Goal: Task Accomplishment & Management: Use online tool/utility

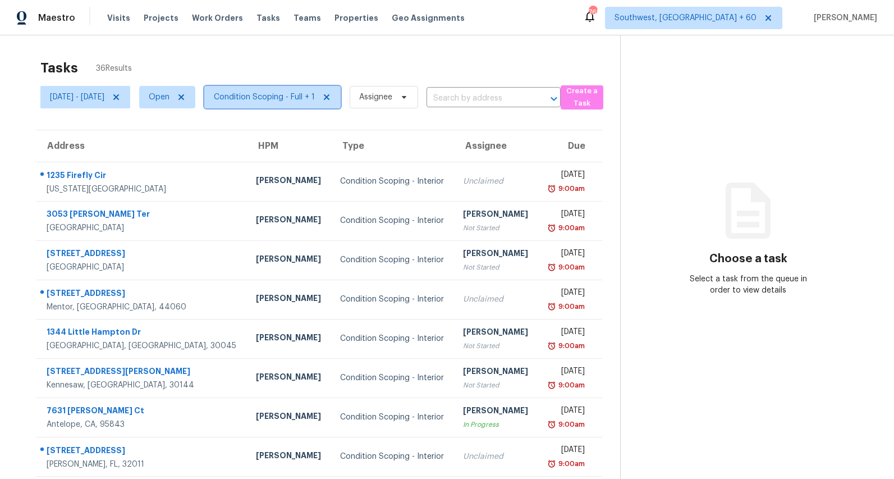
click at [281, 99] on span "Condition Scoping - Full + 1" at bounding box center [264, 97] width 101 height 11
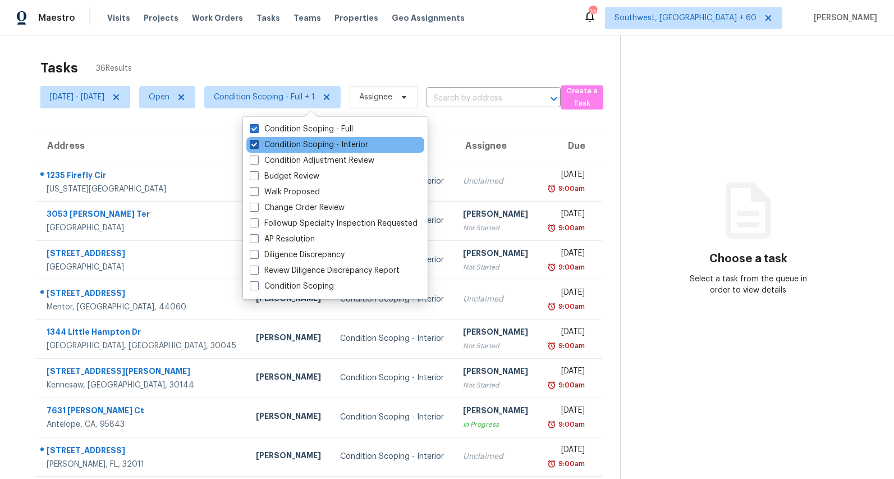
click at [288, 149] on label "Condition Scoping - Interior" at bounding box center [309, 144] width 118 height 11
click at [257, 147] on input "Condition Scoping - Interior" at bounding box center [253, 142] width 7 height 7
checkbox input "false"
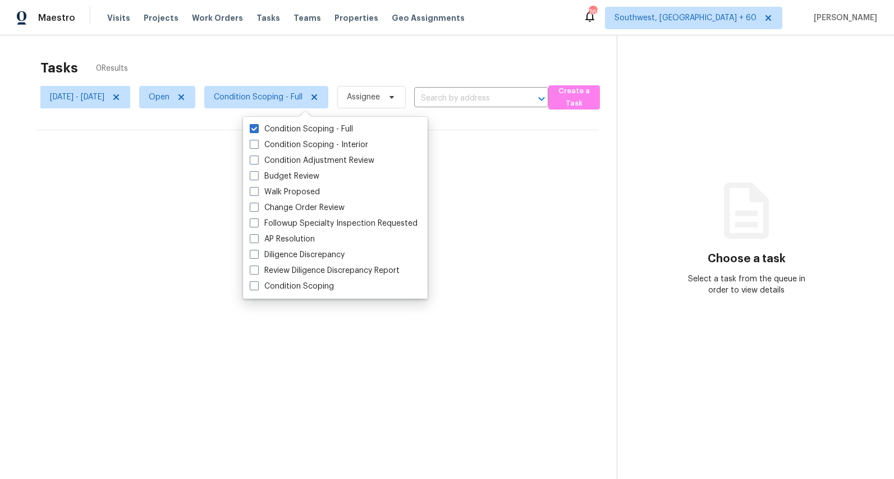
click at [228, 62] on div "Tasks 0 Results" at bounding box center [328, 67] width 577 height 29
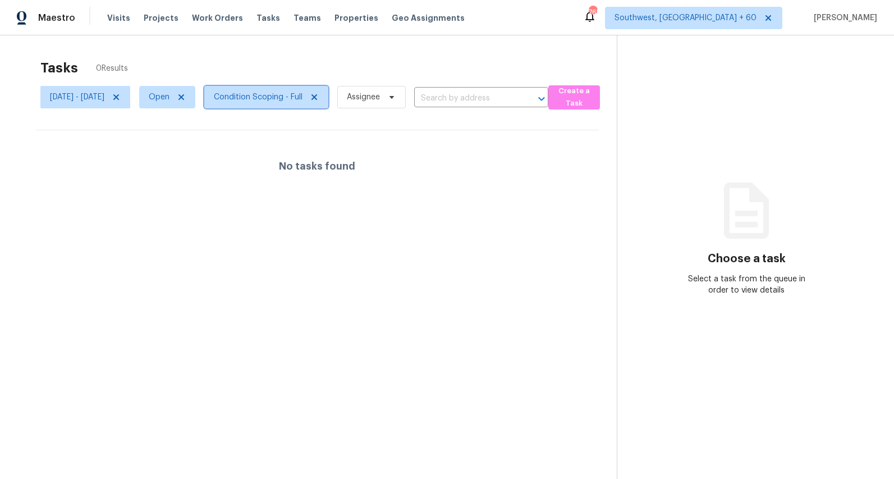
click at [268, 99] on span "Condition Scoping - Full" at bounding box center [258, 97] width 89 height 11
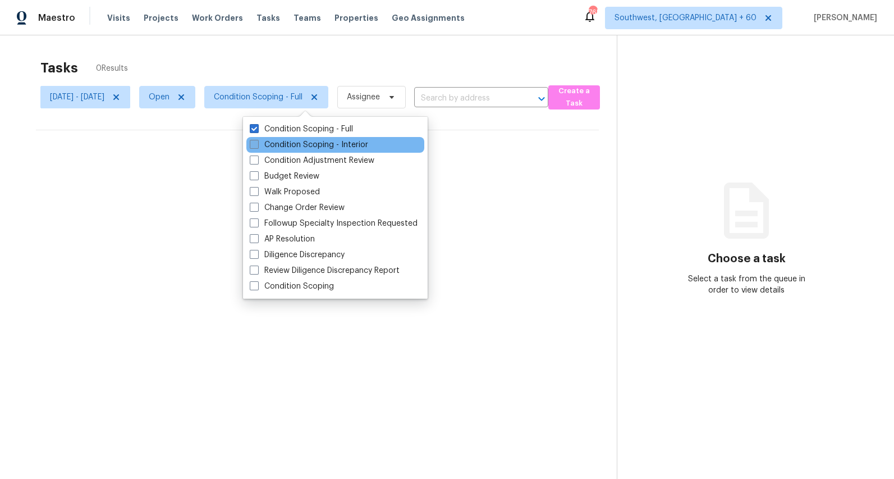
click at [272, 141] on label "Condition Scoping - Interior" at bounding box center [309, 144] width 118 height 11
click at [257, 141] on input "Condition Scoping - Interior" at bounding box center [253, 142] width 7 height 7
checkbox input "true"
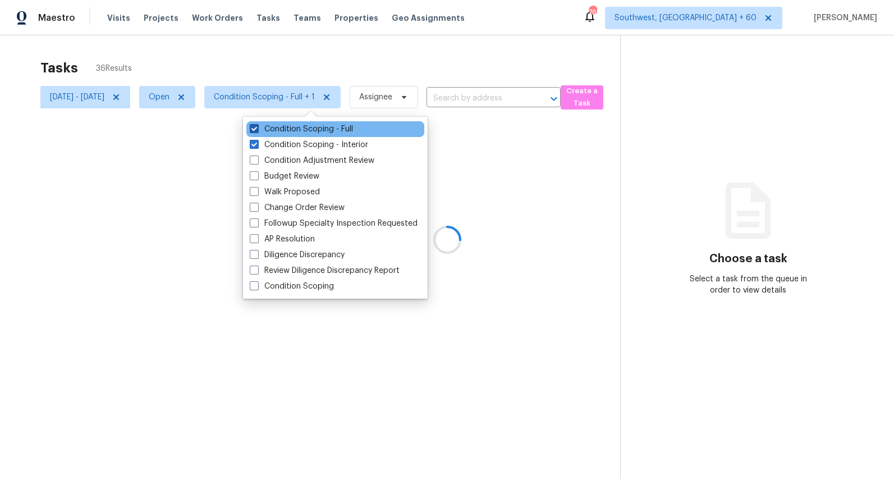
click at [272, 127] on label "Condition Scoping - Full" at bounding box center [301, 128] width 103 height 11
click at [257, 127] on input "Condition Scoping - Full" at bounding box center [253, 126] width 7 height 7
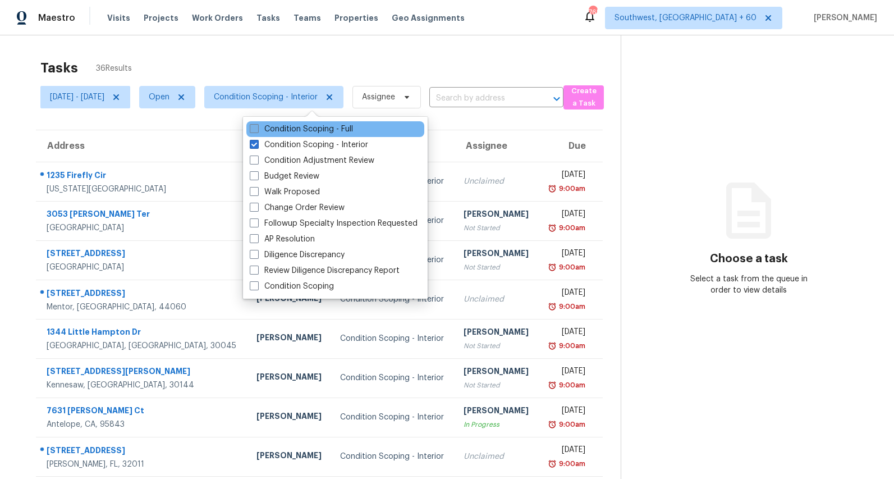
click at [299, 130] on label "Condition Scoping - Full" at bounding box center [301, 128] width 103 height 11
click at [257, 130] on input "Condition Scoping - Full" at bounding box center [253, 126] width 7 height 7
checkbox input "true"
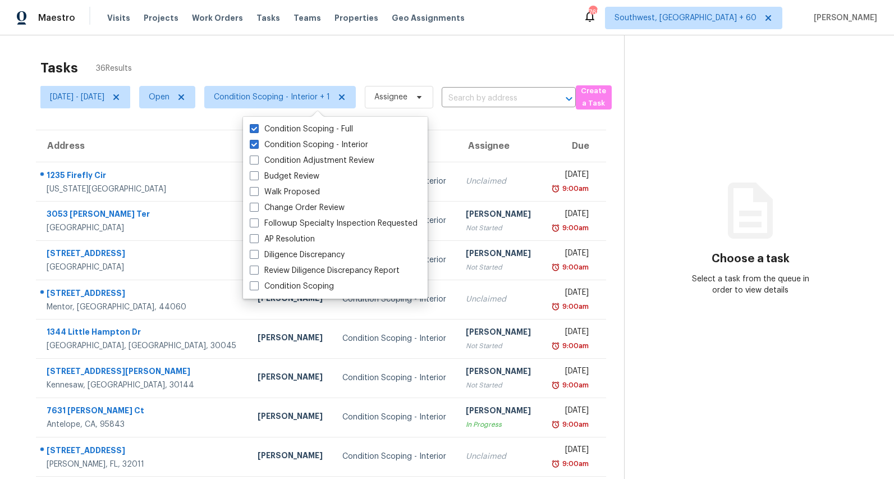
click at [211, 49] on div "Tasks 36 Results Tue, Sep 02 - Tue, Sep 02 Open Condition Scoping - Interior + …" at bounding box center [447, 310] width 894 height 550
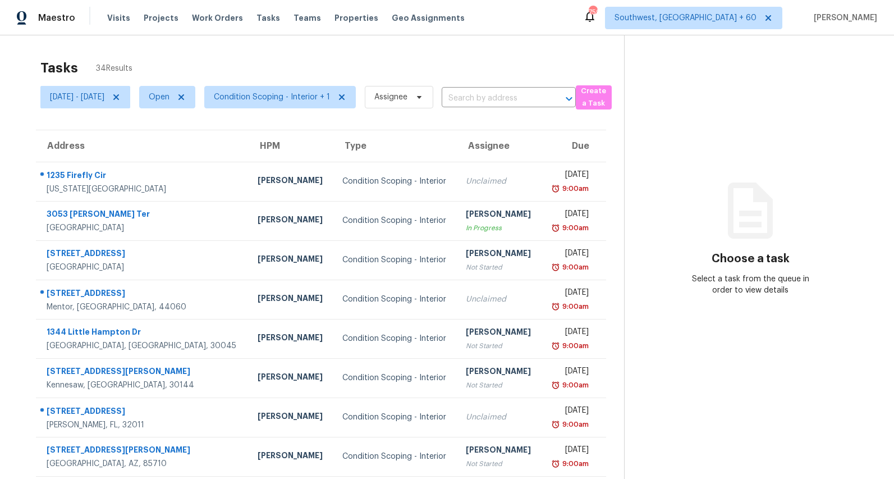
drag, startPoint x: 142, startPoint y: 65, endPoint x: 29, endPoint y: 67, distance: 113.4
click at [29, 67] on section "Tasks 34 Results Tue, Sep 02 - Tue, Sep 02 Open Condition Scoping - Interior + …" at bounding box center [321, 319] width 606 height 532
drag, startPoint x: 29, startPoint y: 67, endPoint x: 136, endPoint y: 68, distance: 107.2
click at [136, 68] on section "Tasks 34 Results Tue, Sep 02 - Tue, Sep 02 Open Condition Scoping - Interior + …" at bounding box center [321, 319] width 606 height 532
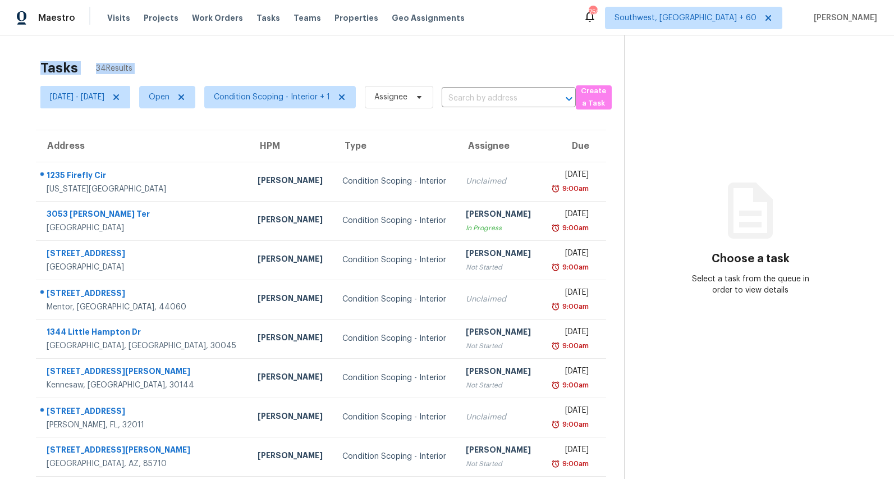
click at [136, 68] on div "Tasks 34 Results" at bounding box center [332, 67] width 584 height 29
drag, startPoint x: 149, startPoint y: 69, endPoint x: 42, endPoint y: 65, distance: 106.7
click at [42, 65] on div "Tasks 34 Results" at bounding box center [332, 67] width 584 height 29
click at [42, 65] on h2 "Tasks" at bounding box center [59, 67] width 38 height 11
drag, startPoint x: 42, startPoint y: 65, endPoint x: 137, endPoint y: 69, distance: 94.9
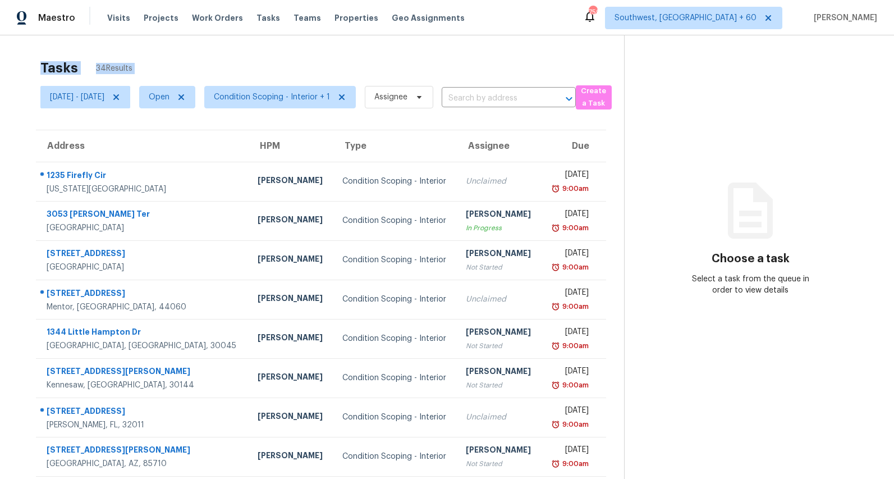
click at [137, 69] on div "Tasks 34 Results" at bounding box center [332, 67] width 584 height 29
drag, startPoint x: 147, startPoint y: 71, endPoint x: 47, endPoint y: 69, distance: 99.9
click at [47, 69] on div "Tasks 34 Results" at bounding box center [332, 67] width 584 height 29
click at [47, 69] on h2 "Tasks" at bounding box center [59, 67] width 38 height 11
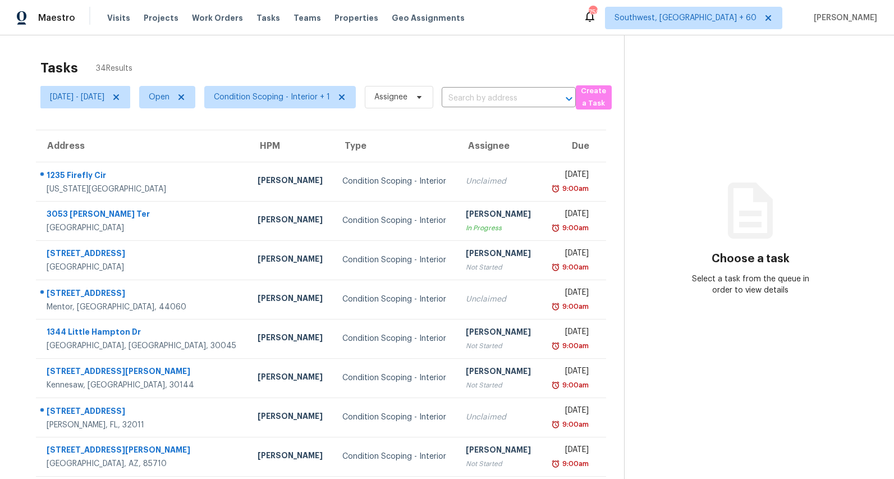
drag, startPoint x: 43, startPoint y: 66, endPoint x: 141, endPoint y: 71, distance: 98.3
click at [141, 71] on div "Tasks 34 Results" at bounding box center [332, 67] width 584 height 29
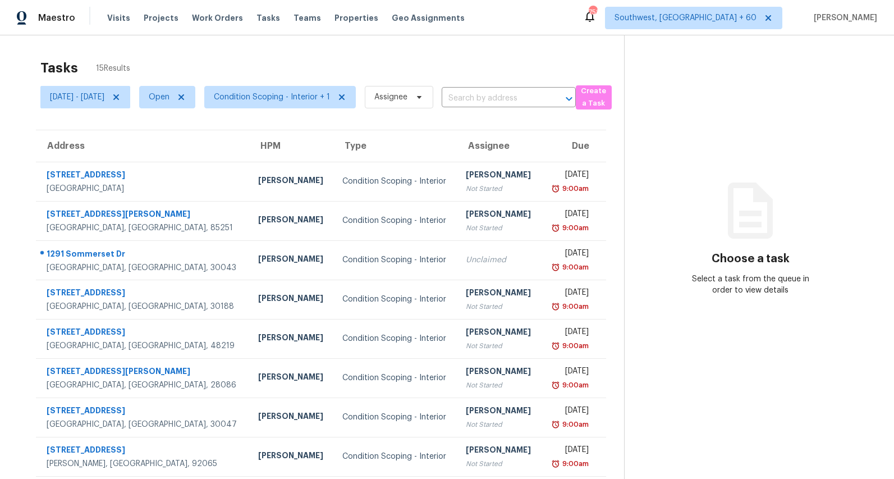
click at [214, 65] on div "Tasks 15 Results" at bounding box center [332, 67] width 584 height 29
click at [284, 101] on span "Condition Scoping - Interior + 1" at bounding box center [272, 97] width 116 height 11
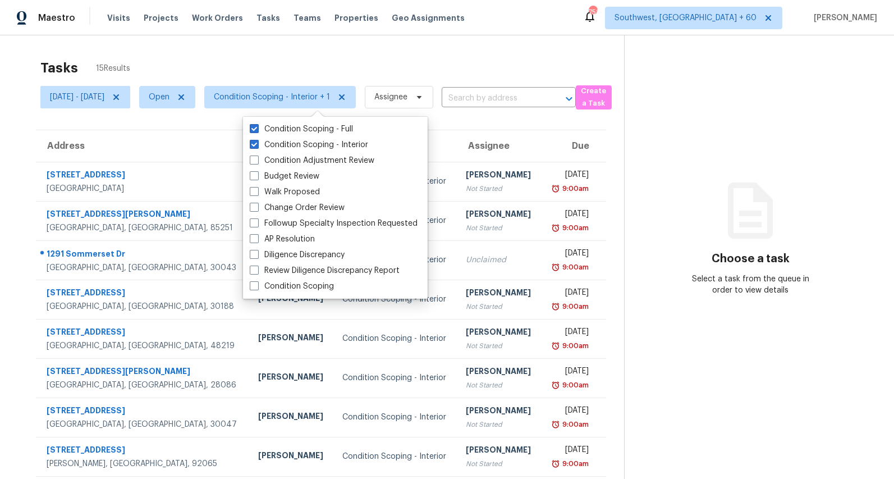
click at [265, 62] on div "Tasks 15 Results" at bounding box center [332, 67] width 584 height 29
